Goal: Information Seeking & Learning: Learn about a topic

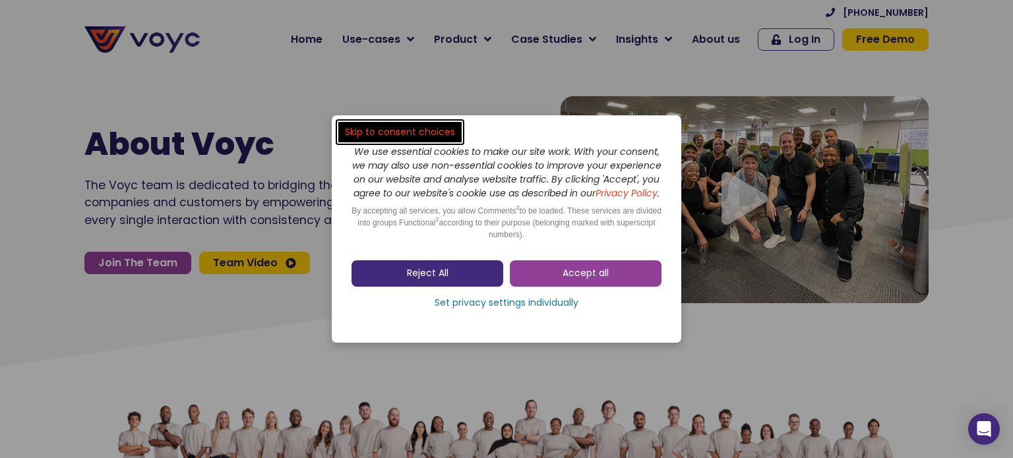
click at [483, 268] on link "Reject All" at bounding box center [427, 273] width 152 height 26
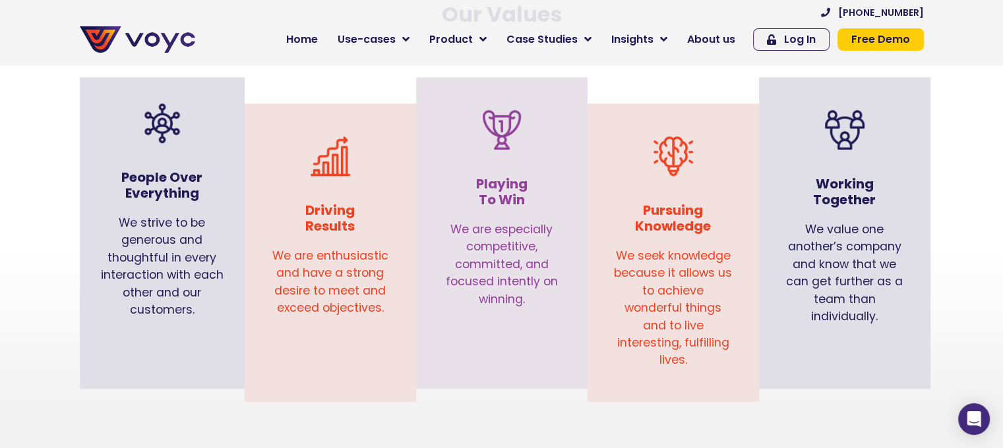
scroll to position [1384, 0]
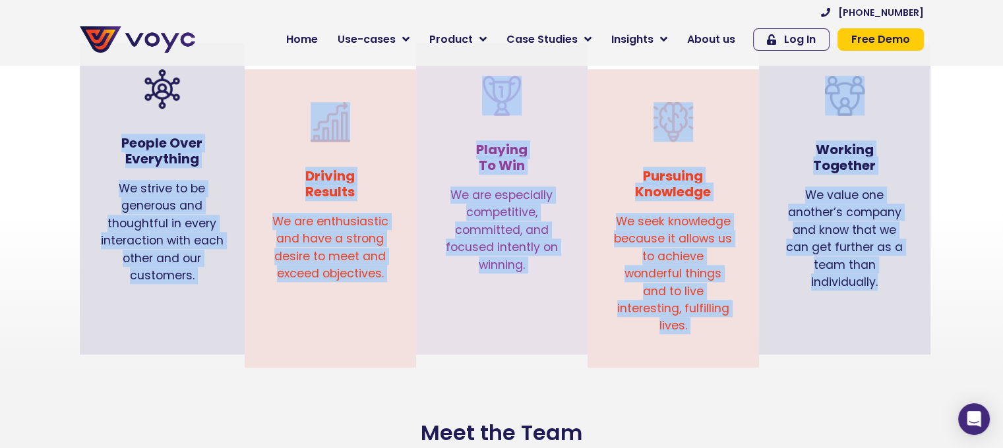
drag, startPoint x: 124, startPoint y: 121, endPoint x: 902, endPoint y: 284, distance: 795.1
click at [902, 284] on div "People Over Everything We strive to be generous and thoughtful in every interac…" at bounding box center [501, 212] width 857 height 312
copy div "People Over Everything We strive to be generous and thoughtful in every interac…"
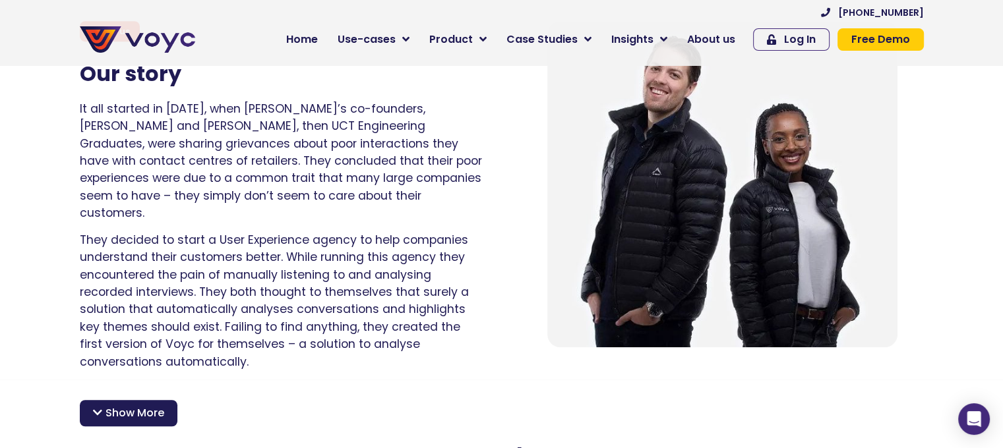
scroll to position [874, 0]
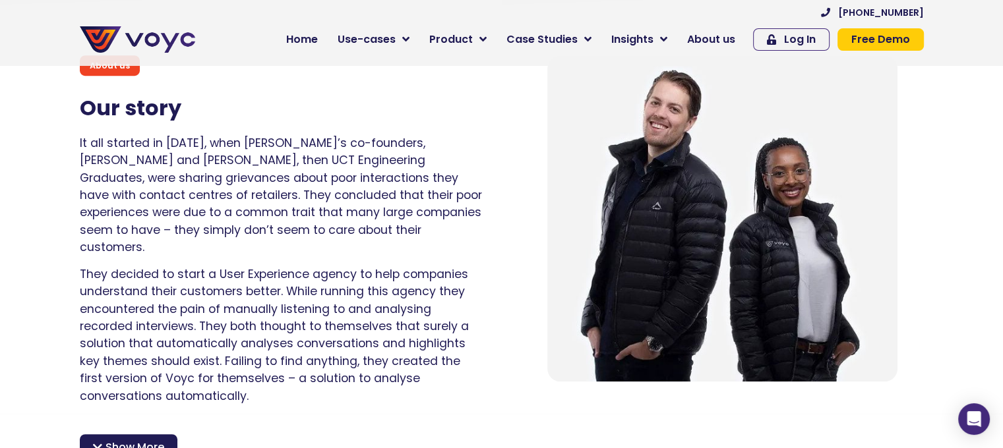
click at [253, 183] on p "It all started in [DATE], when [PERSON_NAME]’s co-founders, [PERSON_NAME] and […" at bounding box center [281, 196] width 402 height 122
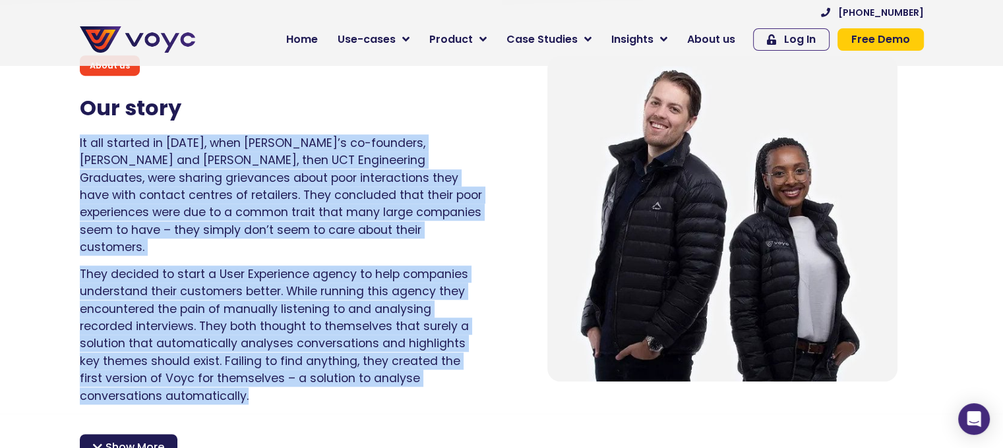
drag, startPoint x: 76, startPoint y: 142, endPoint x: 227, endPoint y: 377, distance: 278.8
click at [227, 377] on div "About us Our story It all started in [DATE], when [PERSON_NAME]’s co-founders, …" at bounding box center [280, 231] width 415 height 365
copy div "It all started in [DATE], when [PERSON_NAME]’s co-founders, [PERSON_NAME] and […"
click at [473, 179] on p "It all started in [DATE], when [PERSON_NAME]’s co-founders, [PERSON_NAME] and […" at bounding box center [281, 196] width 402 height 122
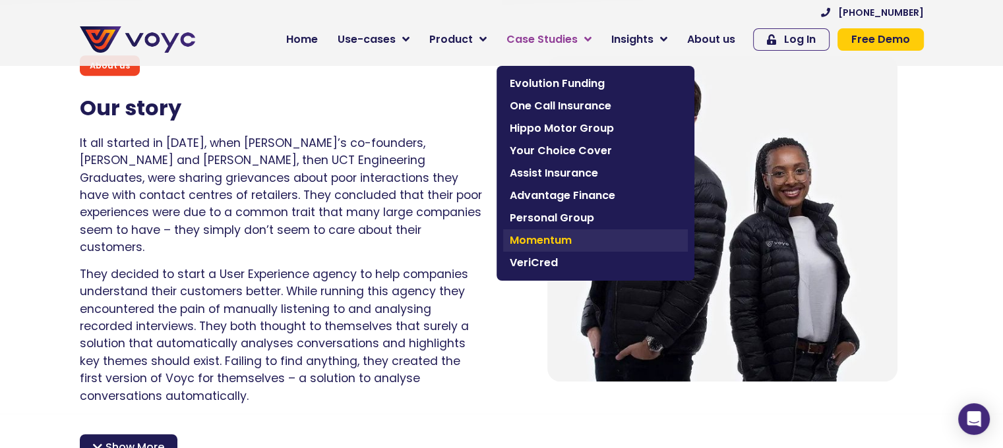
click at [562, 251] on link "Momentum" at bounding box center [595, 240] width 185 height 22
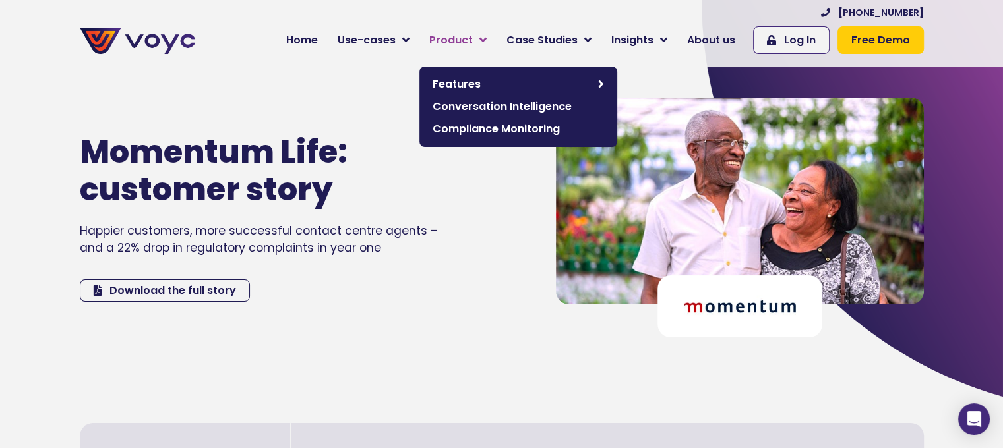
click at [441, 40] on span "Product" at bounding box center [451, 40] width 44 height 16
